Goal: Task Accomplishment & Management: Manage account settings

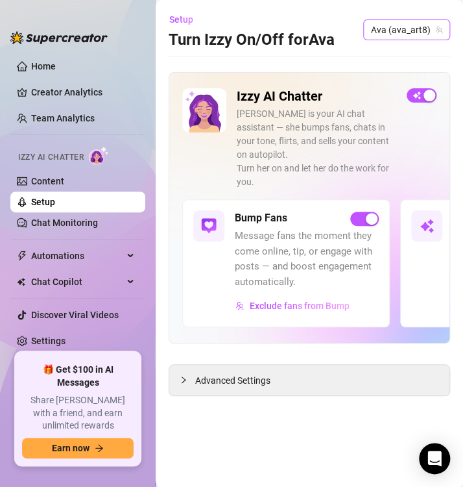
click at [434, 31] on span "Ava (ava_art8)" at bounding box center [406, 29] width 71 height 19
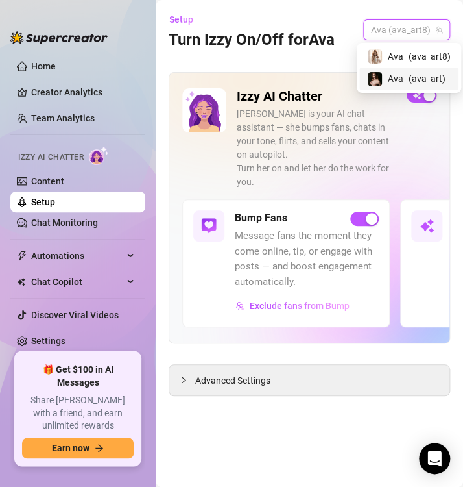
click at [425, 81] on span "( ava_art )" at bounding box center [427, 78] width 37 height 14
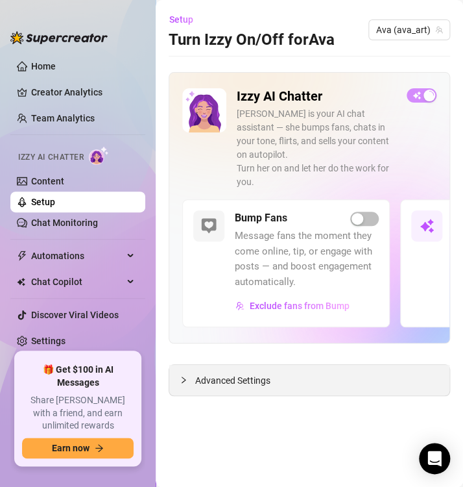
click at [229, 373] on span "Advanced Settings" at bounding box center [232, 380] width 75 height 14
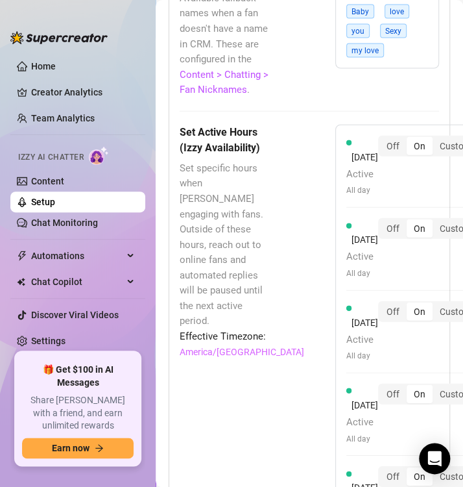
scroll to position [1818, 0]
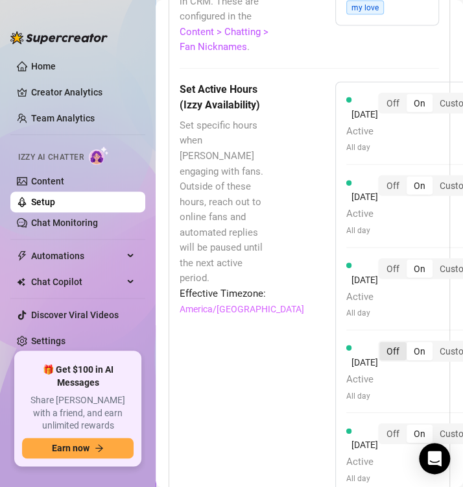
click at [407, 342] on div "Off" at bounding box center [393, 351] width 27 height 18
click at [383, 344] on input "Off" at bounding box center [383, 344] width 0 height 0
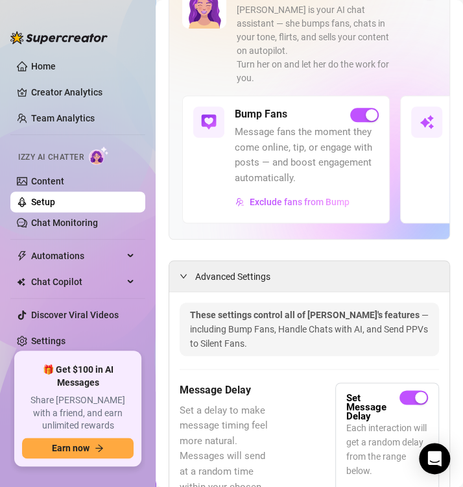
scroll to position [0, 0]
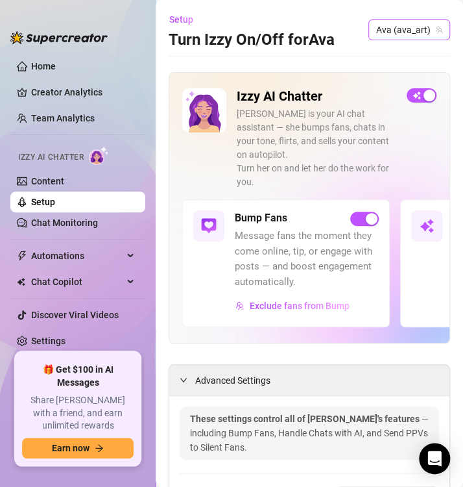
click at [415, 36] on span "Ava (ava_art)" at bounding box center [410, 29] width 66 height 19
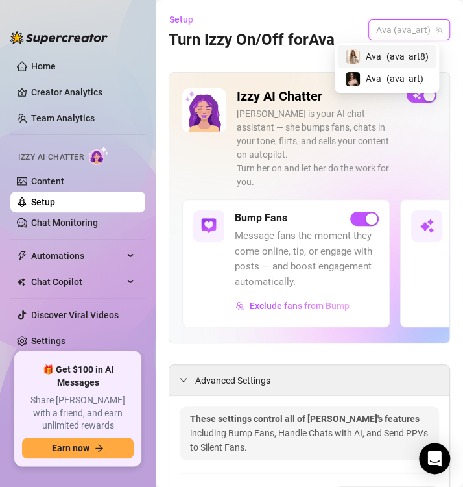
click at [415, 60] on span "( ava_art8 )" at bounding box center [408, 56] width 42 height 14
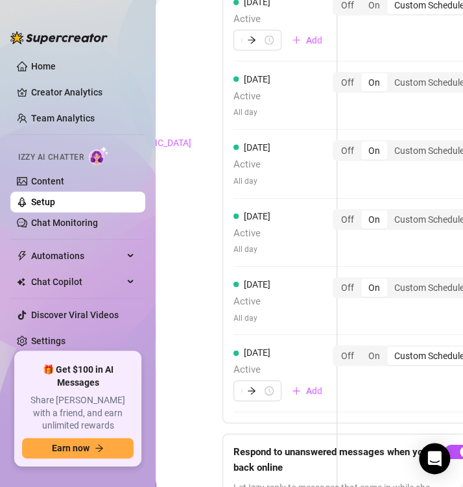
scroll to position [1984, 140]
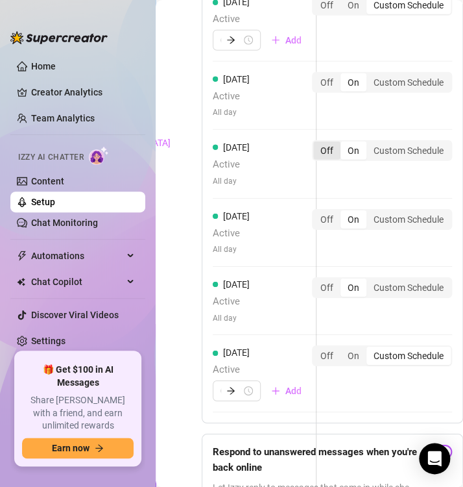
click at [319, 160] on div "Off" at bounding box center [327, 151] width 27 height 18
click at [317, 143] on input "Off" at bounding box center [317, 143] width 0 height 0
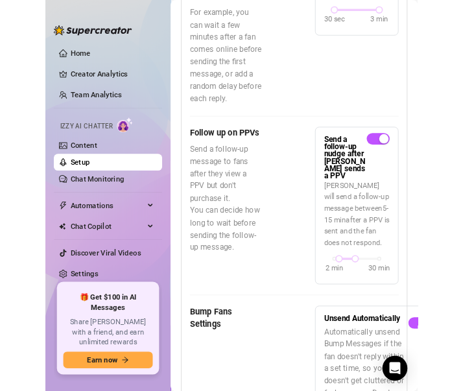
scroll to position [0, 0]
